Goal: Find specific page/section: Find specific page/section

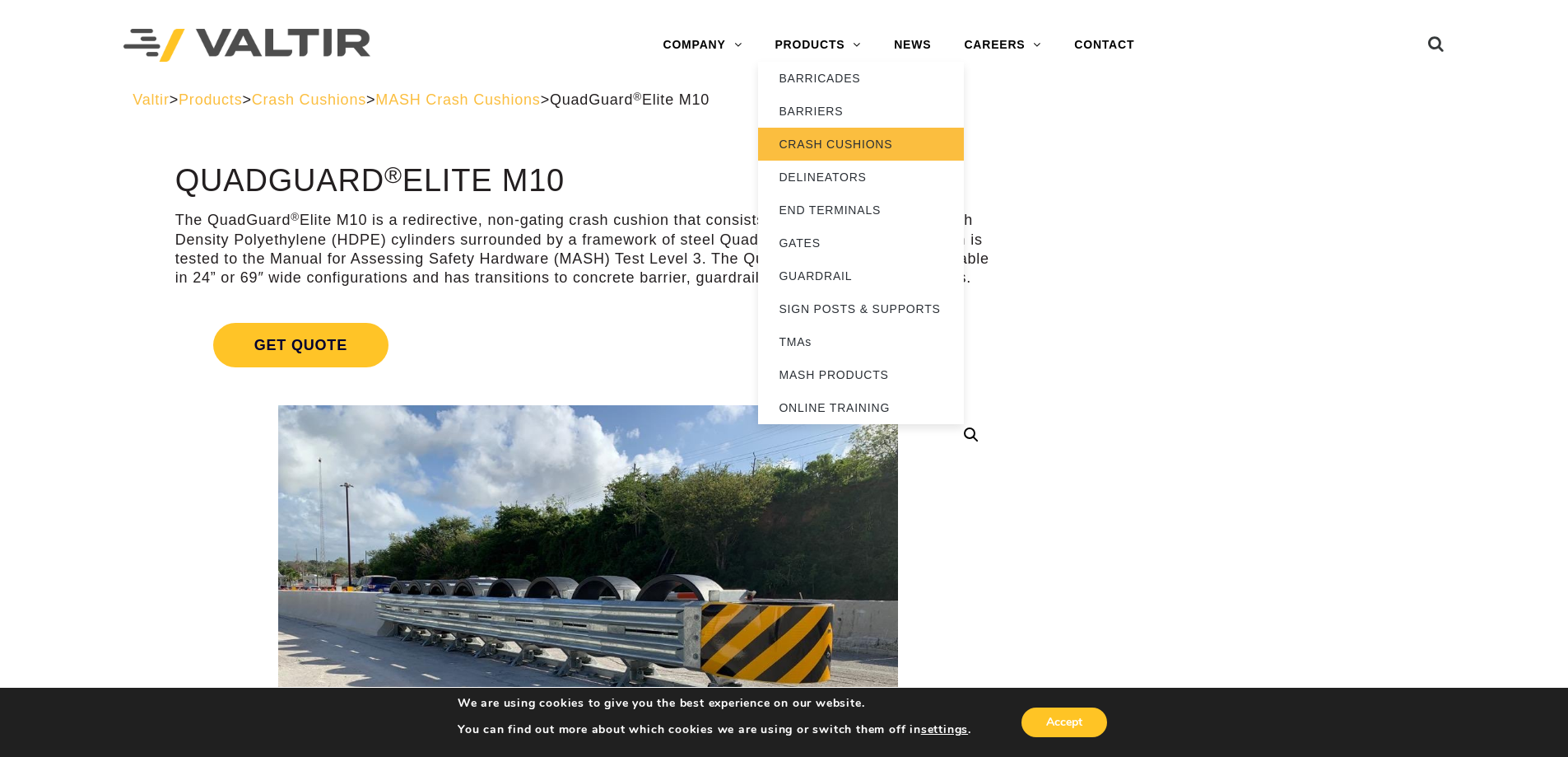
click at [837, 144] on link "CRASH CUSHIONS" at bounding box center [860, 144] width 205 height 33
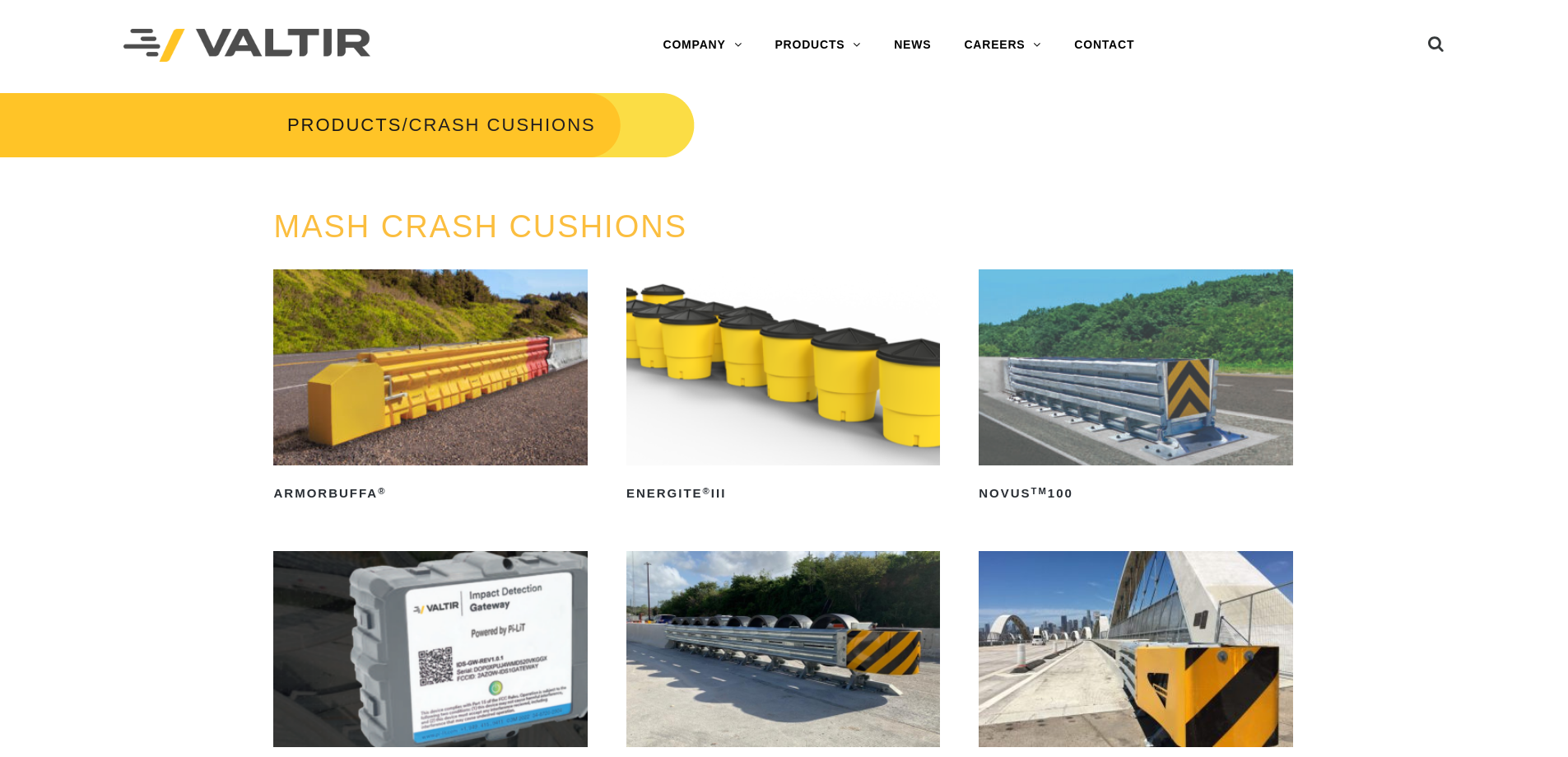
scroll to position [274, 0]
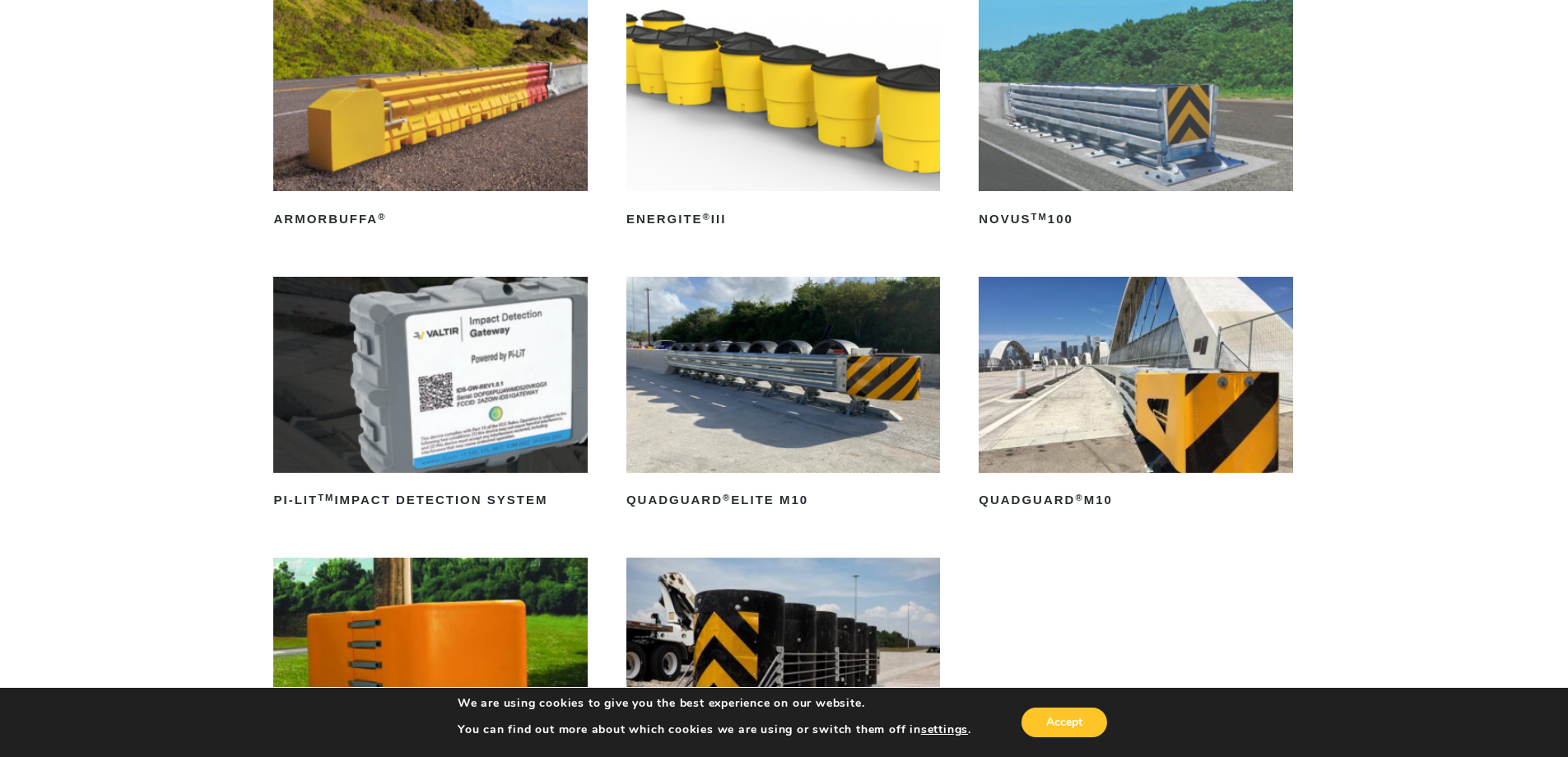
click at [846, 354] on img at bounding box center [783, 375] width 314 height 196
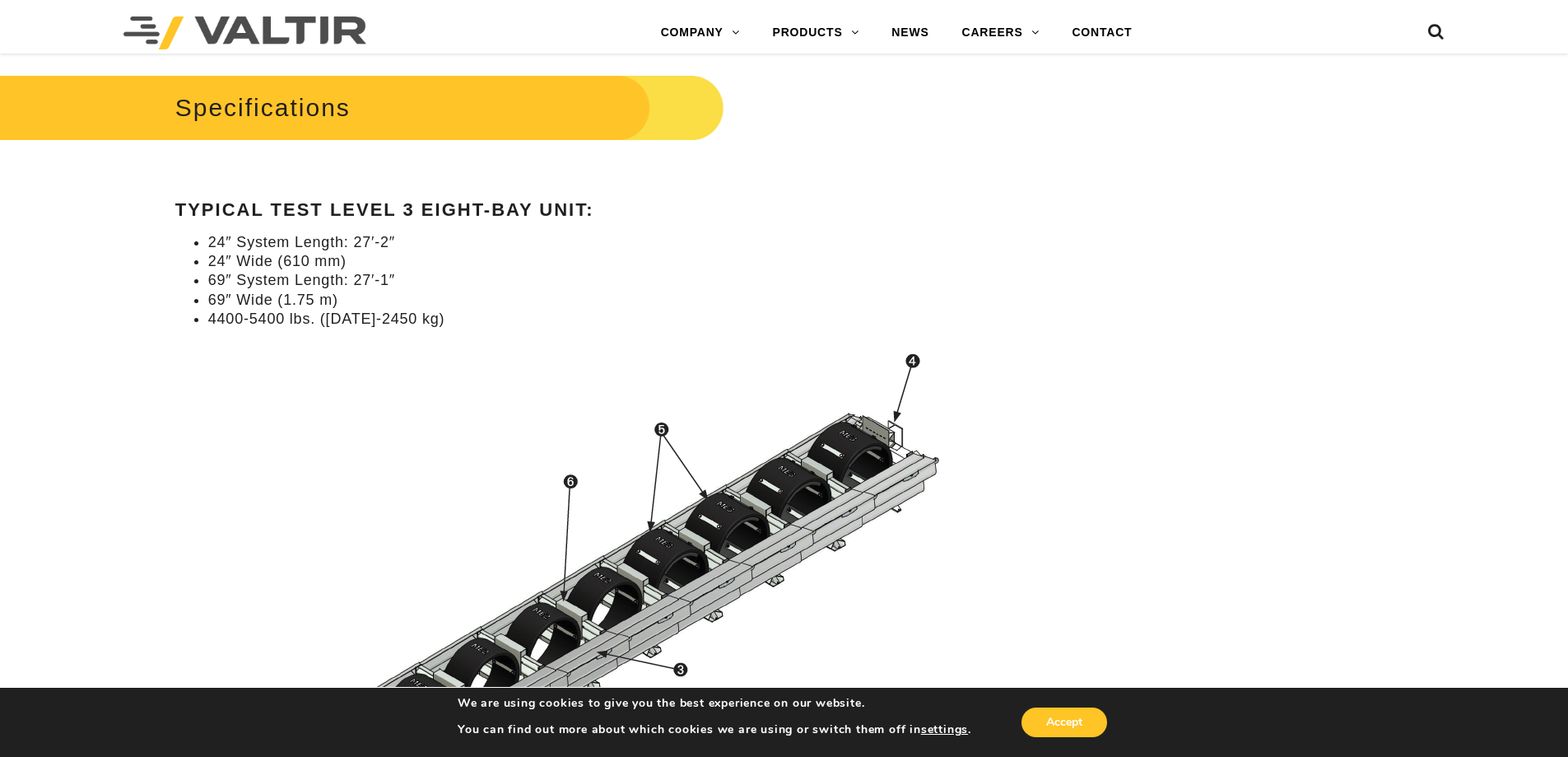
scroll to position [1646, 0]
